Goal: Information Seeking & Learning: Learn about a topic

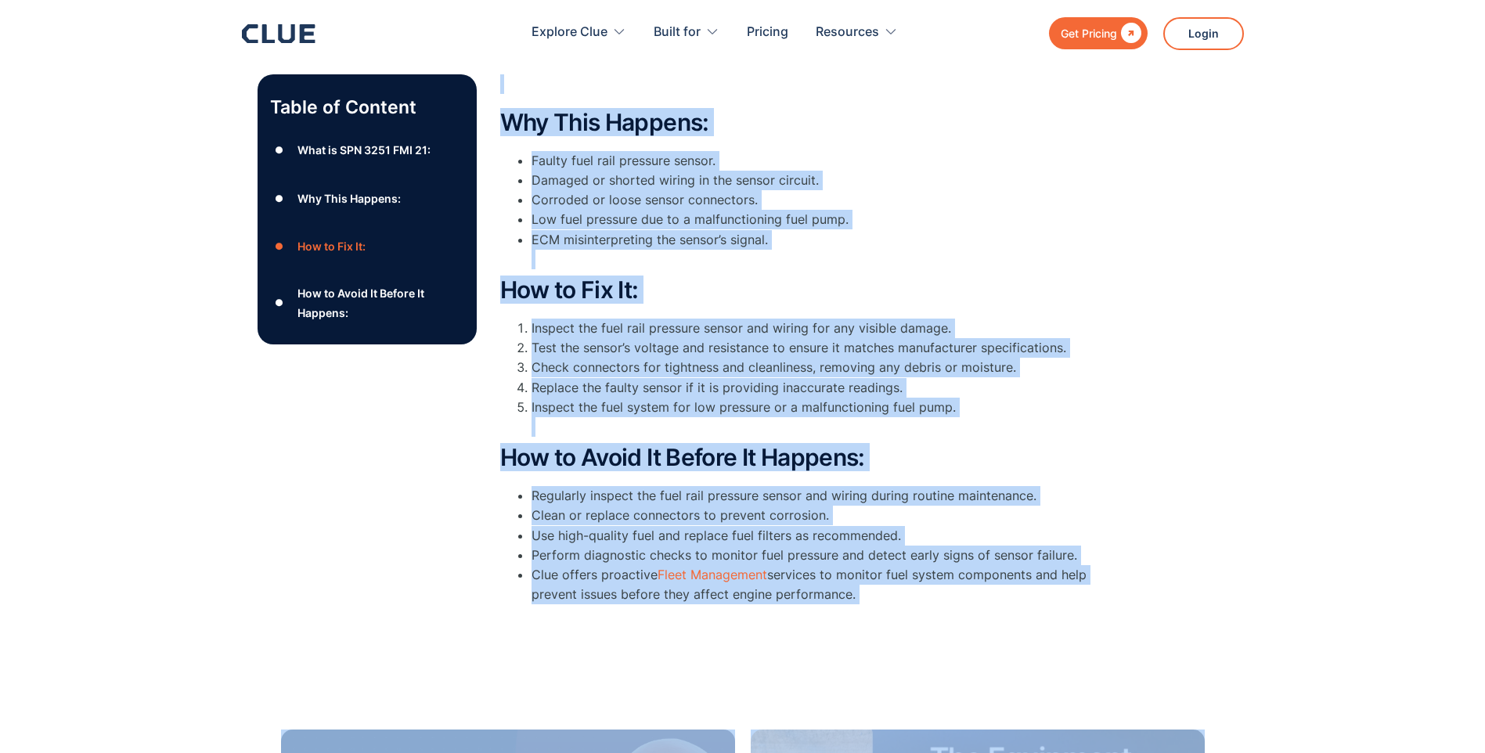
scroll to position [490, 0]
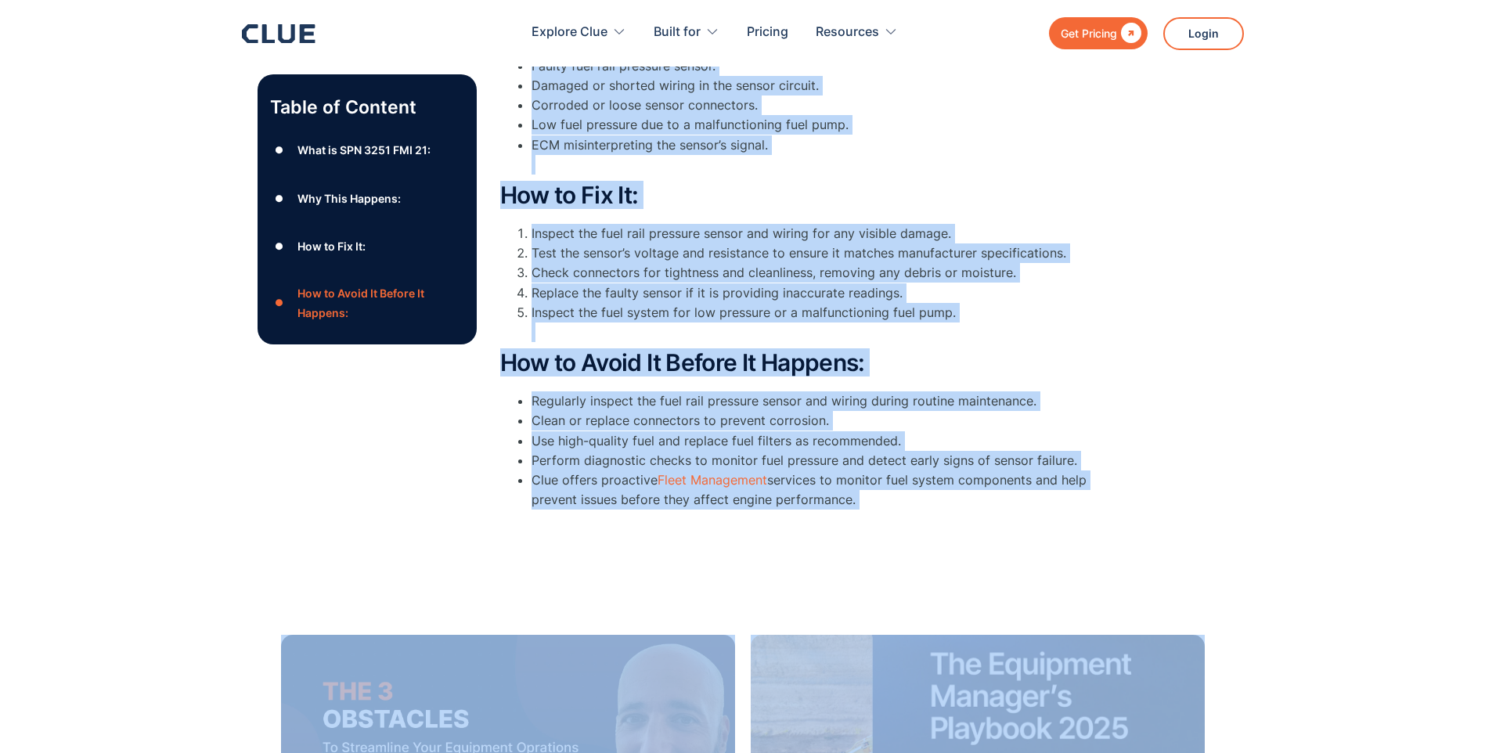
drag, startPoint x: 548, startPoint y: 79, endPoint x: 1125, endPoint y: 564, distance: 753.8
click at [1125, 564] on div "Table of Content ● What is SPN 3251 FMI 21: ● Why This Happens: ● How to Fix It…" at bounding box center [742, 181] width 1485 height 800
drag, startPoint x: 1125, startPoint y: 564, endPoint x: 1263, endPoint y: 408, distance: 209.0
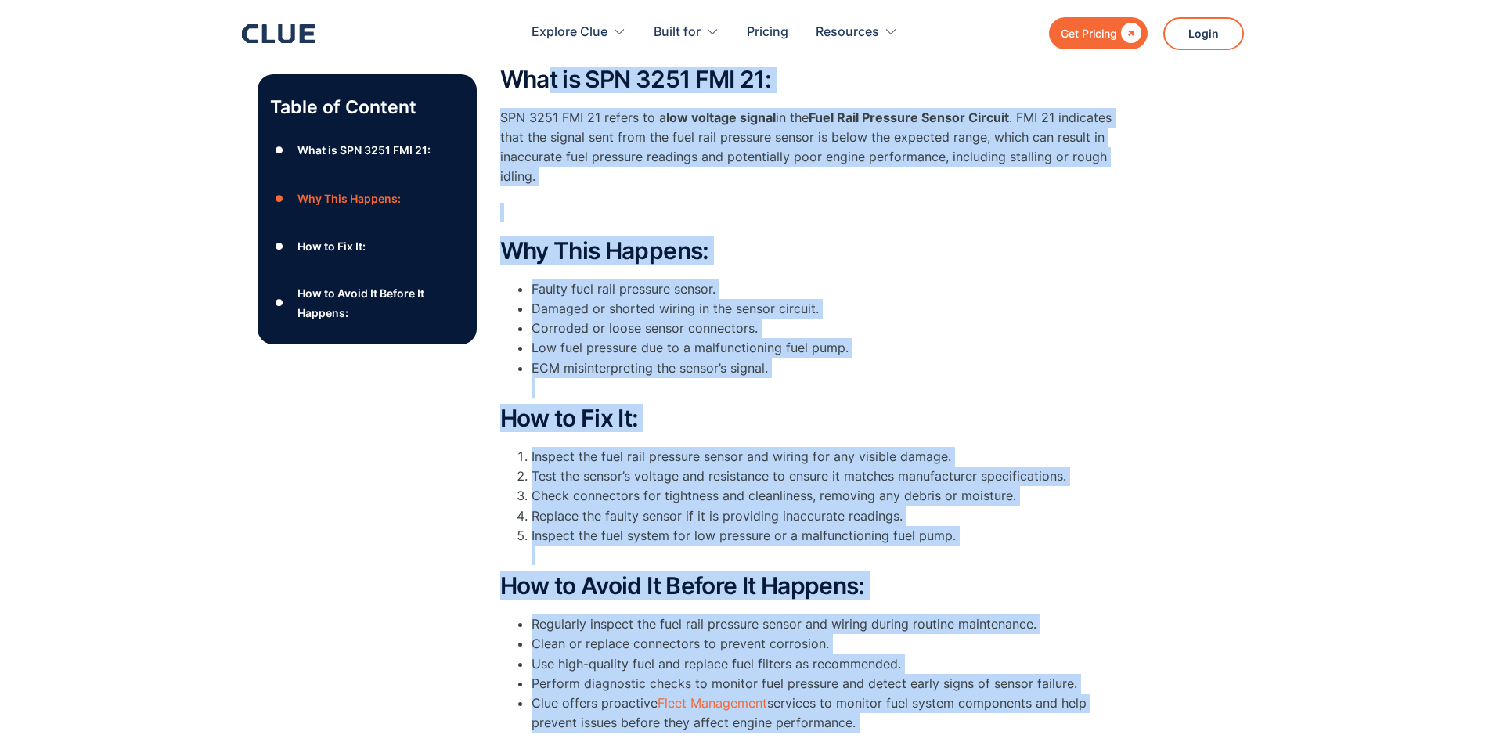
scroll to position [255, 0]
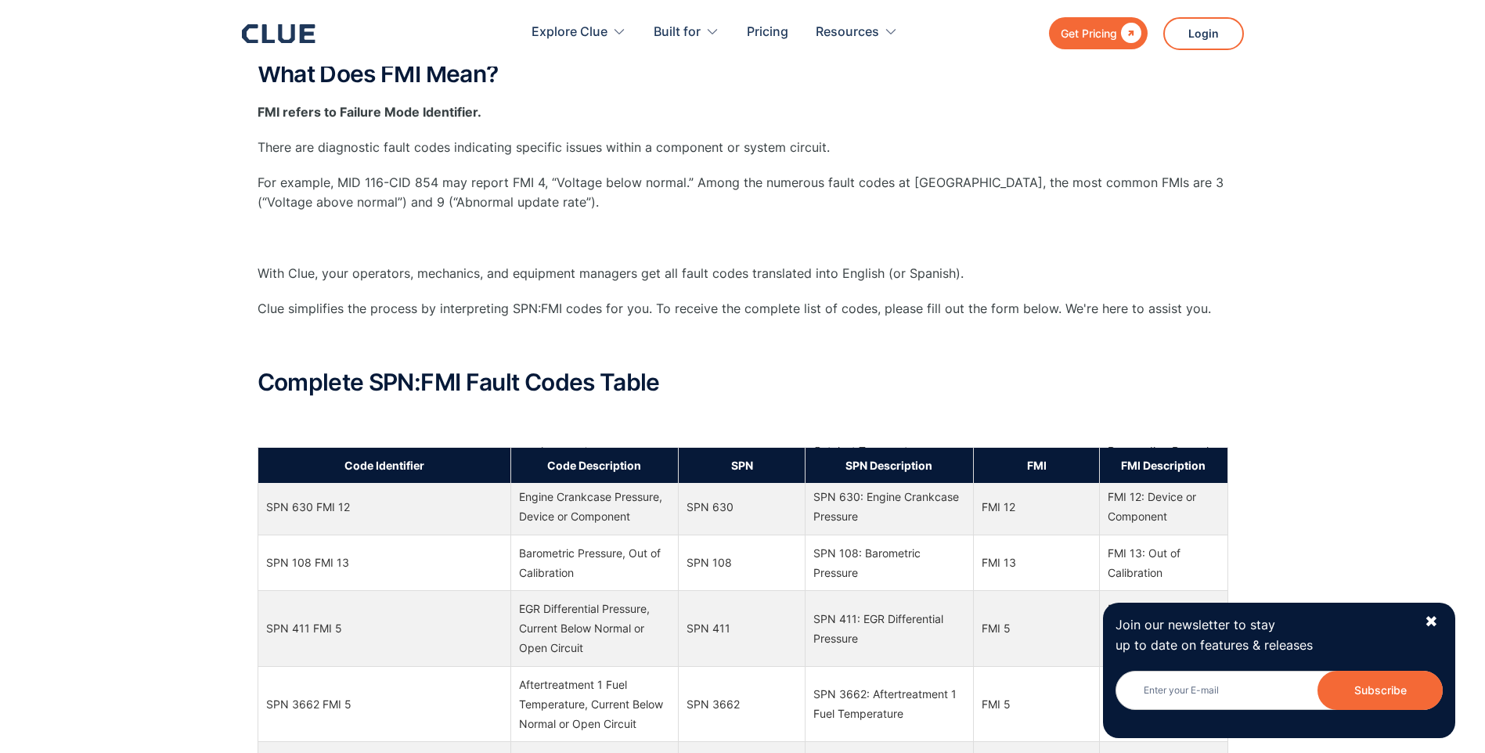
scroll to position [6027, 0]
